Goal: Information Seeking & Learning: Learn about a topic

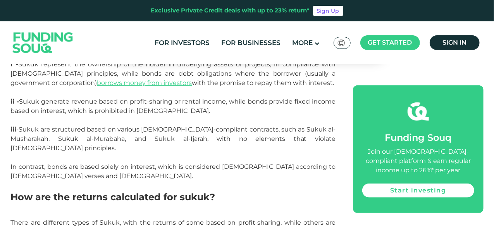
scroll to position [1783, 0]
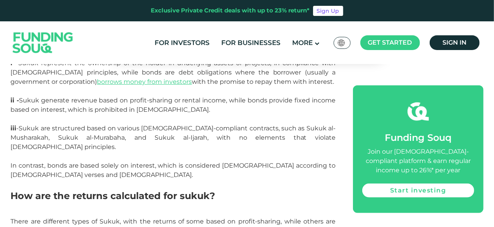
click at [93, 124] on span "iii -Sukuk are structured based on various [DEMOGRAPHIC_DATA]-compliant contrac…" at bounding box center [173, 151] width 325 height 54
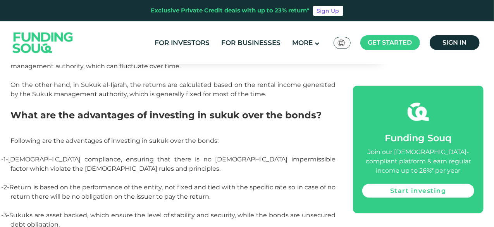
scroll to position [1977, 0]
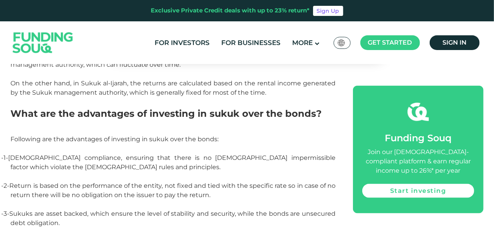
drag, startPoint x: 13, startPoint y: 138, endPoint x: 19, endPoint y: 144, distance: 8.5
click at [19, 154] on span "- 1- [DEMOGRAPHIC_DATA] compliance, ensuring that there is no [DEMOGRAPHIC_DATA…" at bounding box center [169, 162] width 335 height 17
click at [33, 154] on span "[DEMOGRAPHIC_DATA] compliance, ensuring that there is no [DEMOGRAPHIC_DATA] imp…" at bounding box center [173, 162] width 328 height 17
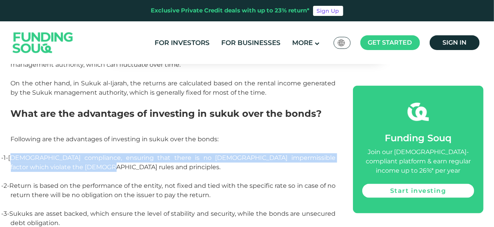
drag, startPoint x: 21, startPoint y: 139, endPoint x: 78, endPoint y: 145, distance: 57.7
click at [78, 153] on p "- 1- [DEMOGRAPHIC_DATA] compliance, ensuring that there is no [DEMOGRAPHIC_DATA…" at bounding box center [173, 167] width 325 height 28
copy span "hariah compliance, ensuring that there is no [DEMOGRAPHIC_DATA] impermissible f…"
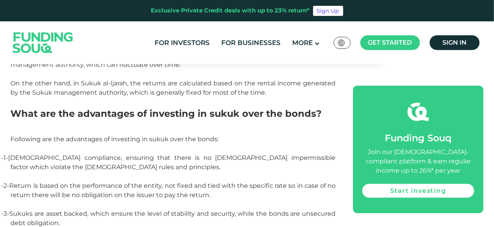
click at [120, 182] on span "Return is based on the performance of the entity, not fixed and tied with the s…" at bounding box center [173, 190] width 326 height 17
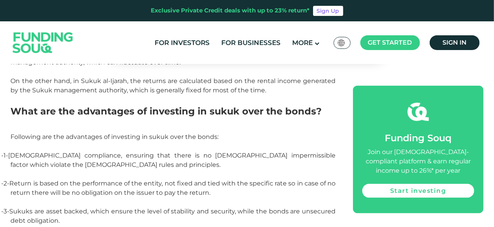
scroll to position [2016, 0]
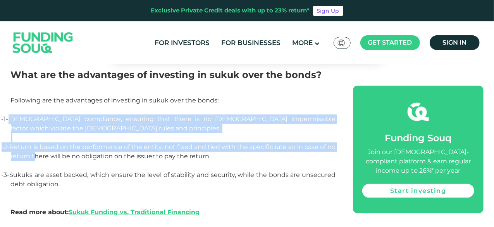
drag, startPoint x: 17, startPoint y: 98, endPoint x: 45, endPoint y: 141, distance: 51.5
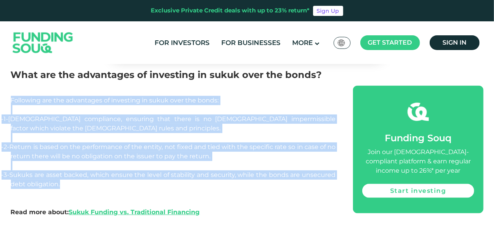
drag, startPoint x: 12, startPoint y: 81, endPoint x: 69, endPoint y: 164, distance: 100.3
copy div "Following are the advantages of investing in sukuk over the bonds: - 1- [DEMOGR…"
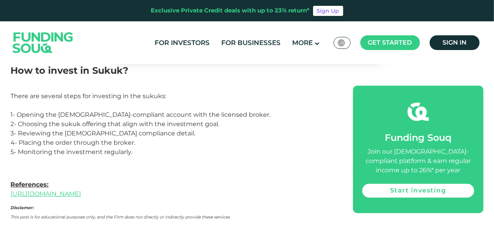
scroll to position [2171, 0]
